Goal: Task Accomplishment & Management: Manage account settings

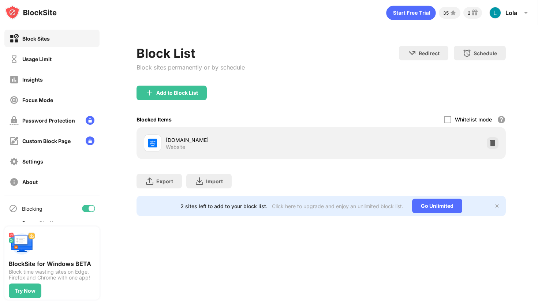
click at [62, 63] on div "Usage Limit" at bounding box center [51, 59] width 95 height 18
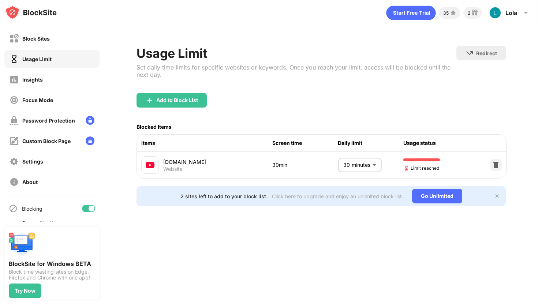
click at [363, 163] on body "Block Sites Usage Limit Insights Focus Mode Password Protection Custom Block Pa…" at bounding box center [269, 152] width 538 height 304
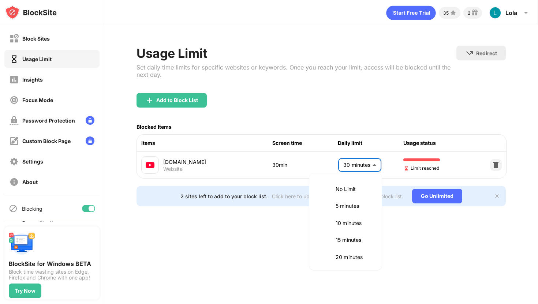
click at [334, 222] on li "10 minutes" at bounding box center [345, 223] width 64 height 17
type input "**"
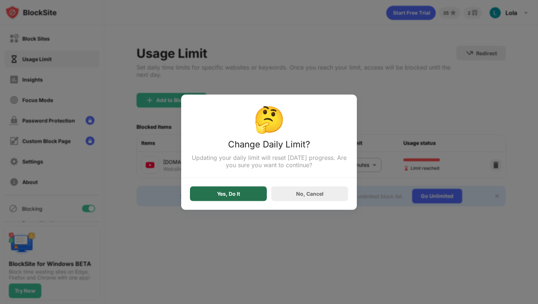
click at [240, 191] on div "Yes, Do It" at bounding box center [228, 193] width 77 height 15
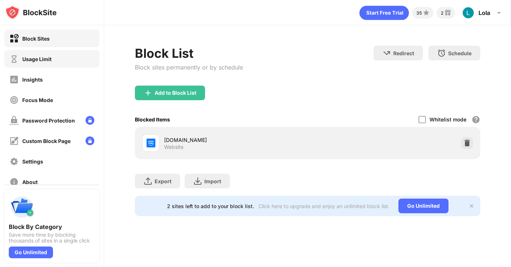
click at [56, 59] on div "Usage Limit" at bounding box center [51, 59] width 95 height 18
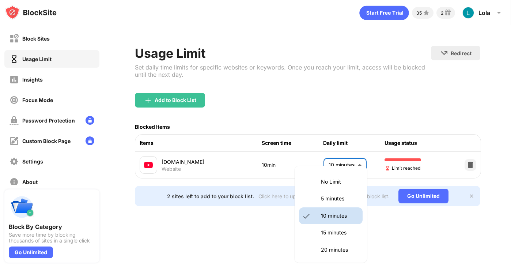
click at [354, 167] on body "Block Sites Usage Limit Insights Focus Mode Password Protection Custom Block Pa…" at bounding box center [255, 133] width 511 height 267
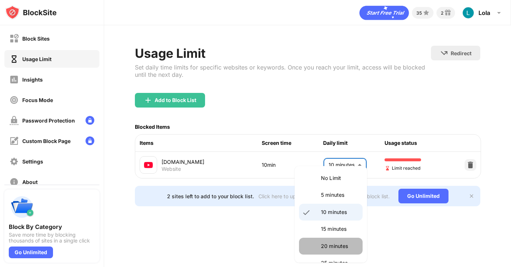
click at [327, 244] on p "20 minutes" at bounding box center [339, 246] width 37 height 8
type input "**"
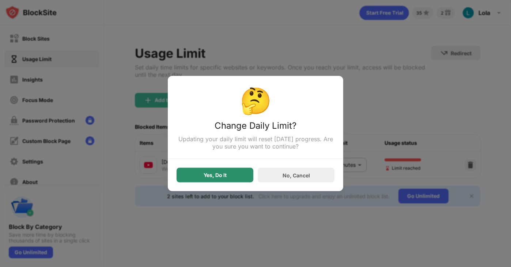
click at [244, 178] on div "Yes, Do It" at bounding box center [215, 175] width 77 height 15
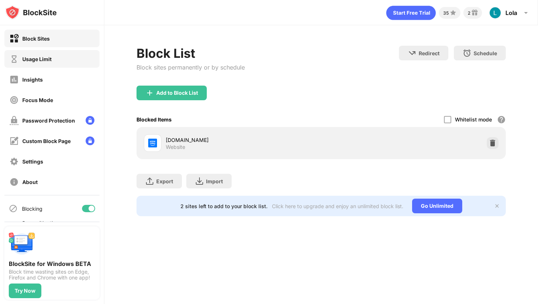
click at [41, 63] on div "Usage Limit" at bounding box center [31, 58] width 42 height 9
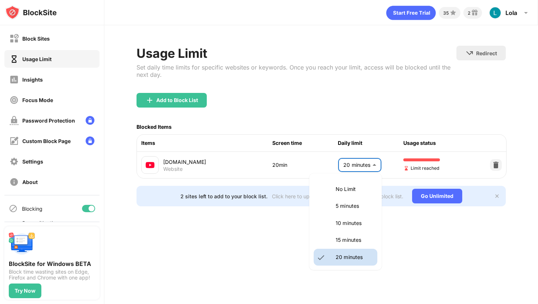
click at [352, 172] on body "Block Sites Usage Limit Insights Focus Mode Password Protection Custom Block Pa…" at bounding box center [269, 152] width 538 height 304
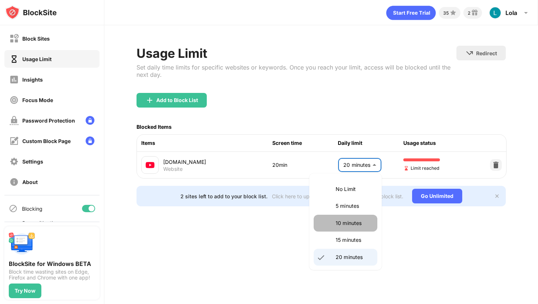
click at [346, 218] on li "10 minutes" at bounding box center [345, 223] width 64 height 17
type input "**"
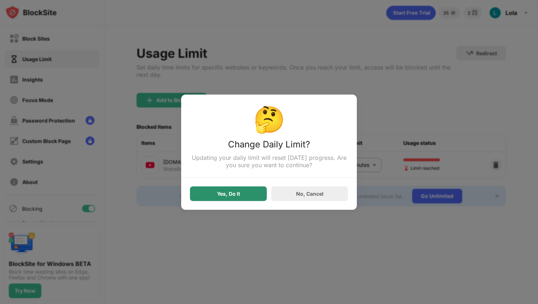
click at [237, 195] on div "Yes, Do It" at bounding box center [228, 194] width 23 height 6
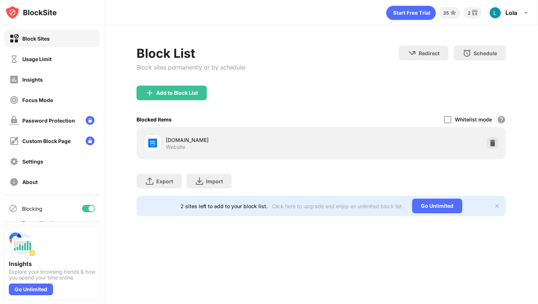
click at [64, 61] on div "Usage Limit" at bounding box center [51, 59] width 95 height 18
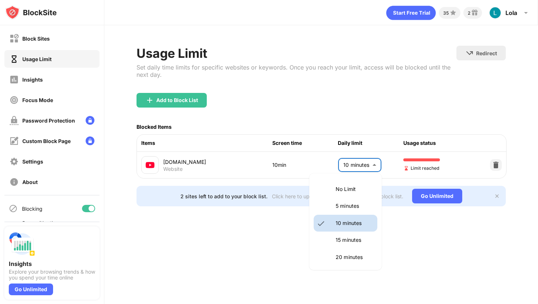
click at [341, 168] on body "Block Sites Usage Limit Insights Focus Mode Password Protection Custom Block Pa…" at bounding box center [269, 152] width 538 height 304
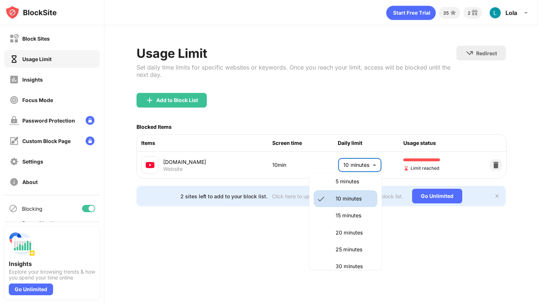
scroll to position [26, 0]
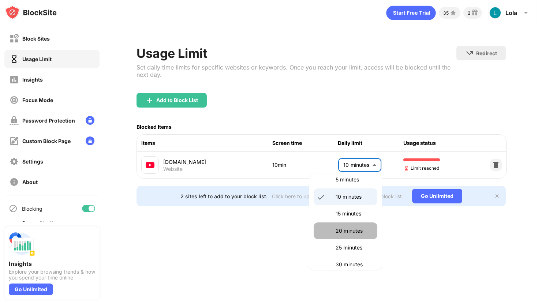
click at [340, 235] on li "20 minutes" at bounding box center [345, 230] width 64 height 17
type input "**"
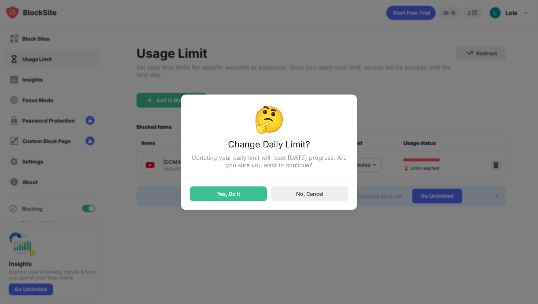
click at [221, 196] on div "Yes, Do It" at bounding box center [228, 194] width 23 height 6
